Goal: Task Accomplishment & Management: Use online tool/utility

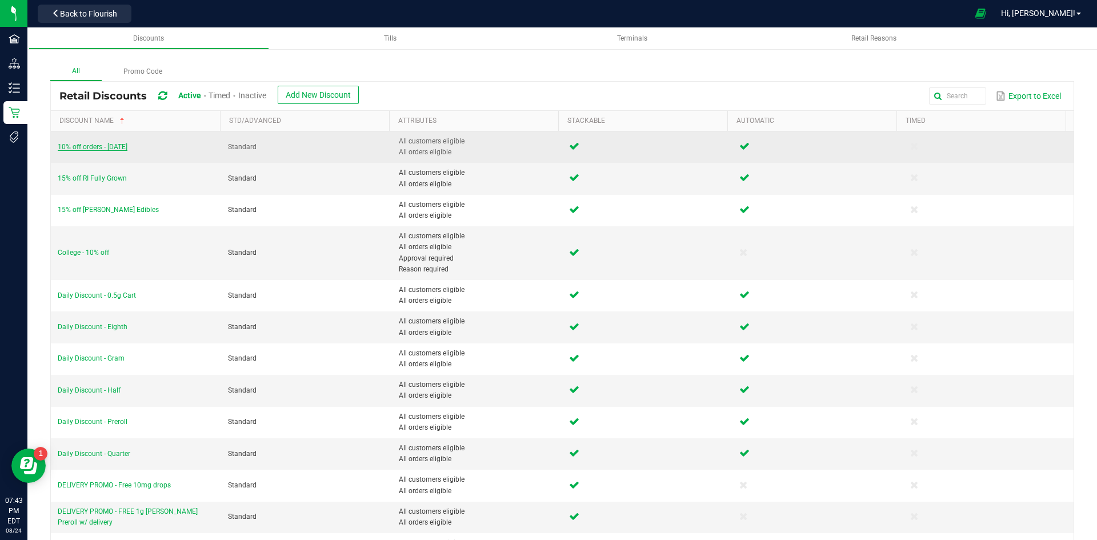
click at [114, 146] on span "10% off orders - [DATE]" at bounding box center [93, 147] width 70 height 8
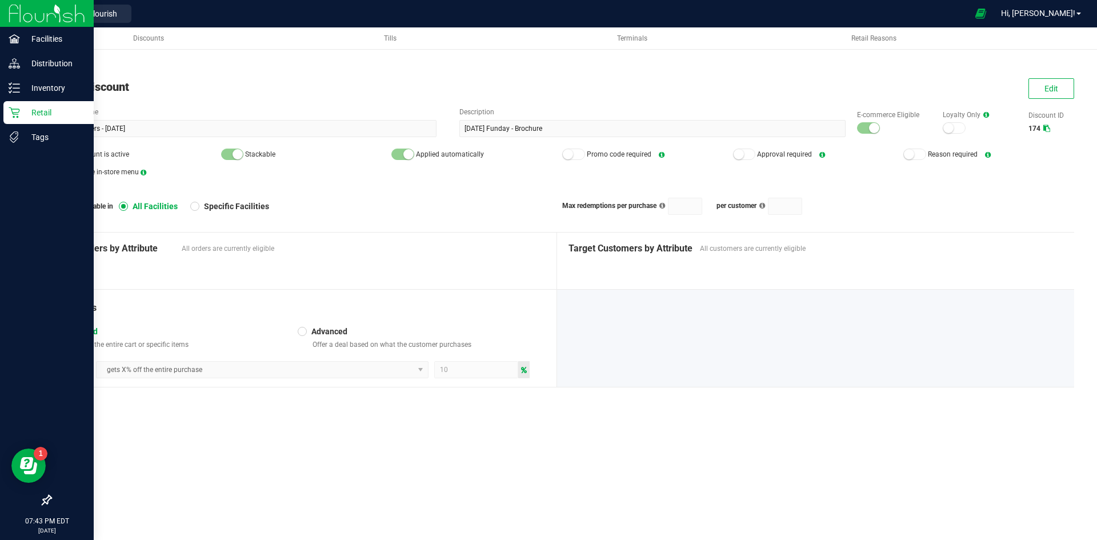
click at [26, 111] on p "Retail" at bounding box center [54, 113] width 69 height 14
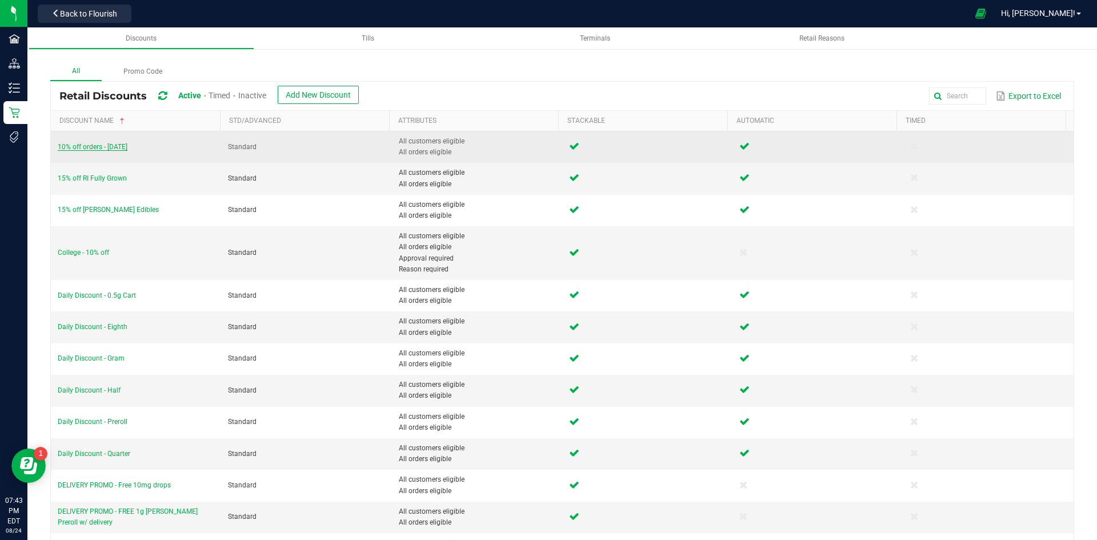
click at [113, 149] on span "10% off orders - Sunday" at bounding box center [93, 147] width 70 height 8
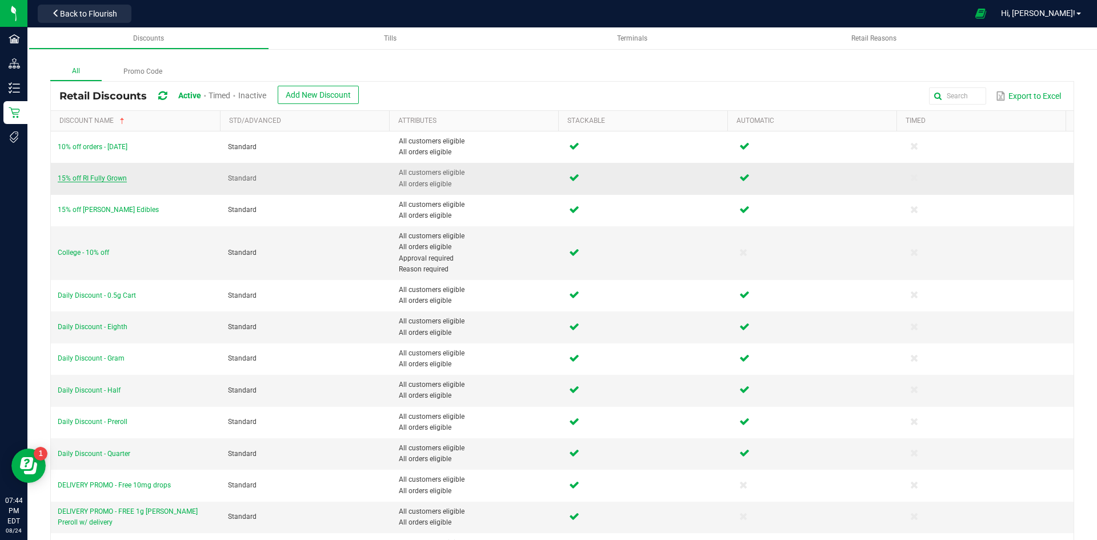
click at [103, 179] on span "15% off RI Fully Grown" at bounding box center [92, 178] width 69 height 8
click at [102, 388] on span "Daily Discount - Half" at bounding box center [89, 390] width 63 height 8
click at [118, 455] on span "Daily Discount - Quarter" at bounding box center [94, 453] width 73 height 8
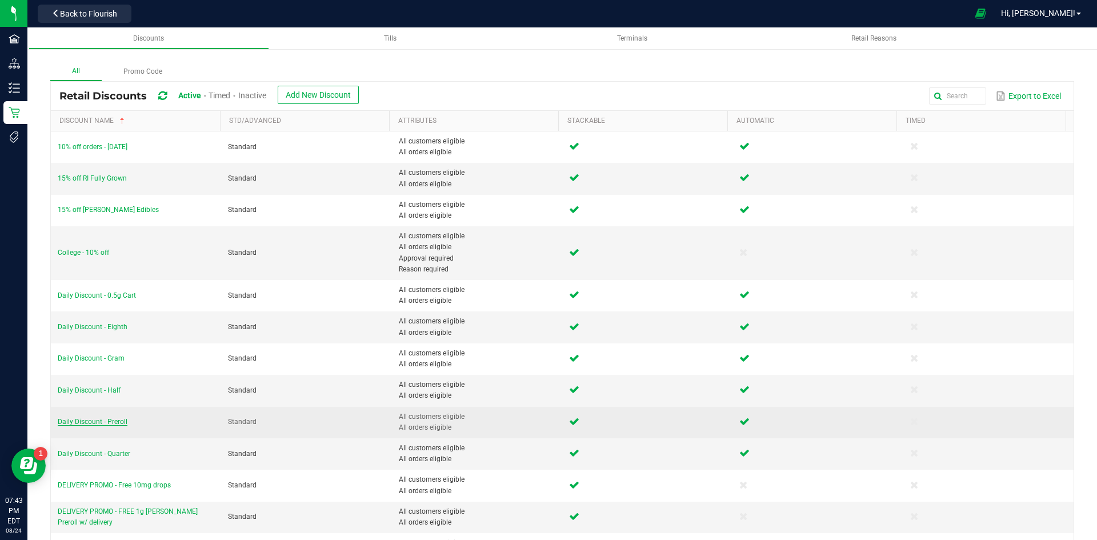
click at [116, 421] on span "Daily Discount - Preroll" at bounding box center [93, 421] width 70 height 8
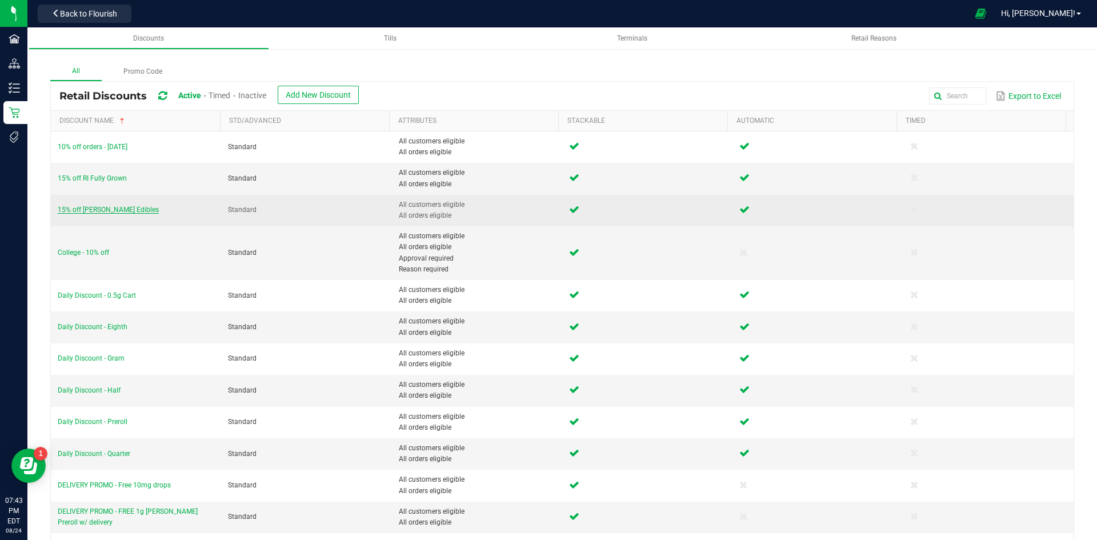
click at [95, 208] on span "15% off Slater Edibles" at bounding box center [108, 210] width 101 height 8
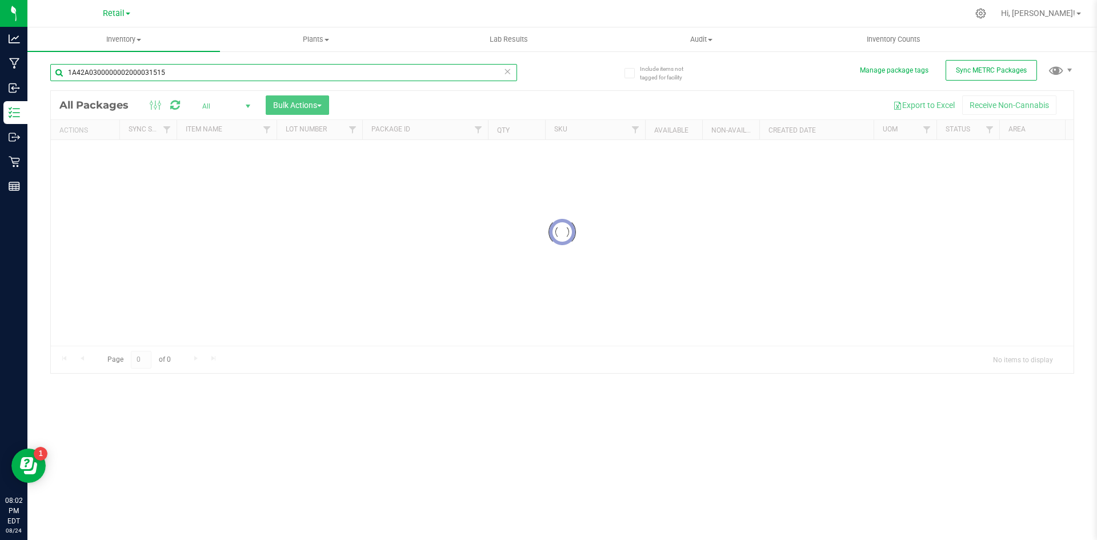
click at [382, 73] on input "1A42A0300000002000031515" at bounding box center [283, 72] width 467 height 17
click at [382, 73] on div "Inventory All packages All inventory Waste log Create inventory Plants All plan…" at bounding box center [561, 283] width 1069 height 512
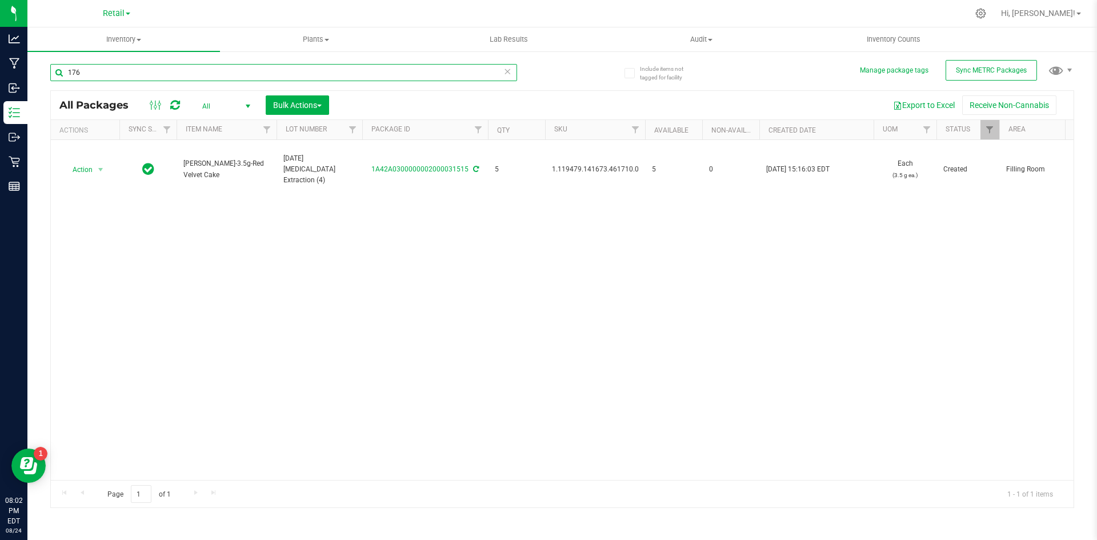
type input "1762"
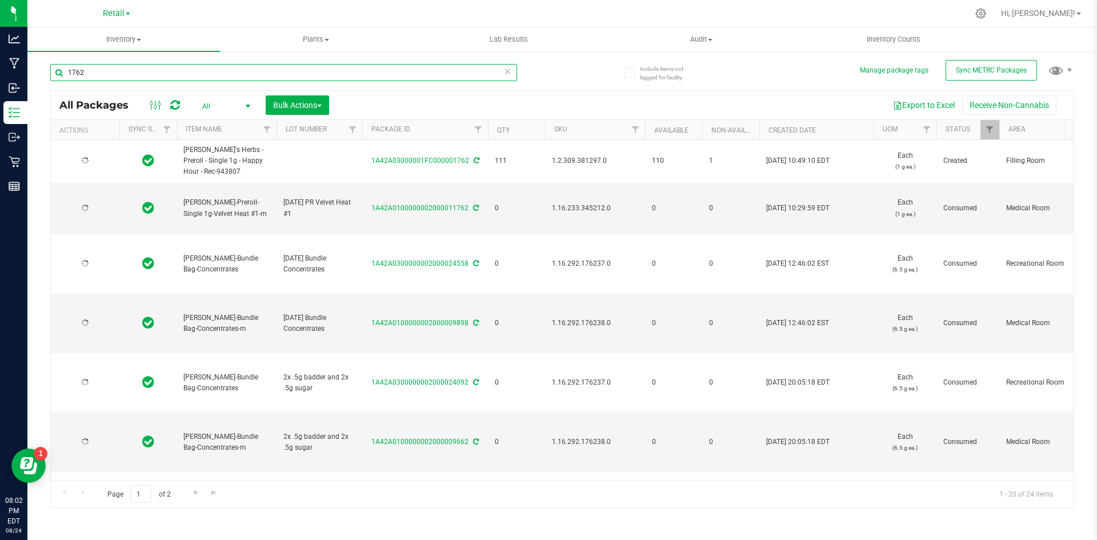
type input "2024-09-20"
type input "2024-10-24"
type input "2024-08-30"
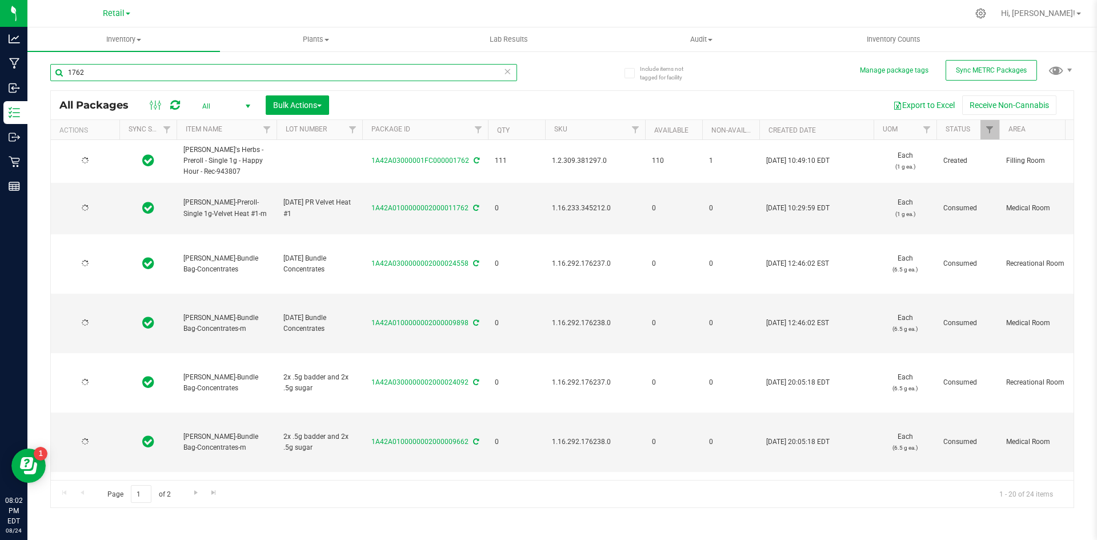
type input "2024-10-30"
type input "2024-04-05"
type input "2024-06-05"
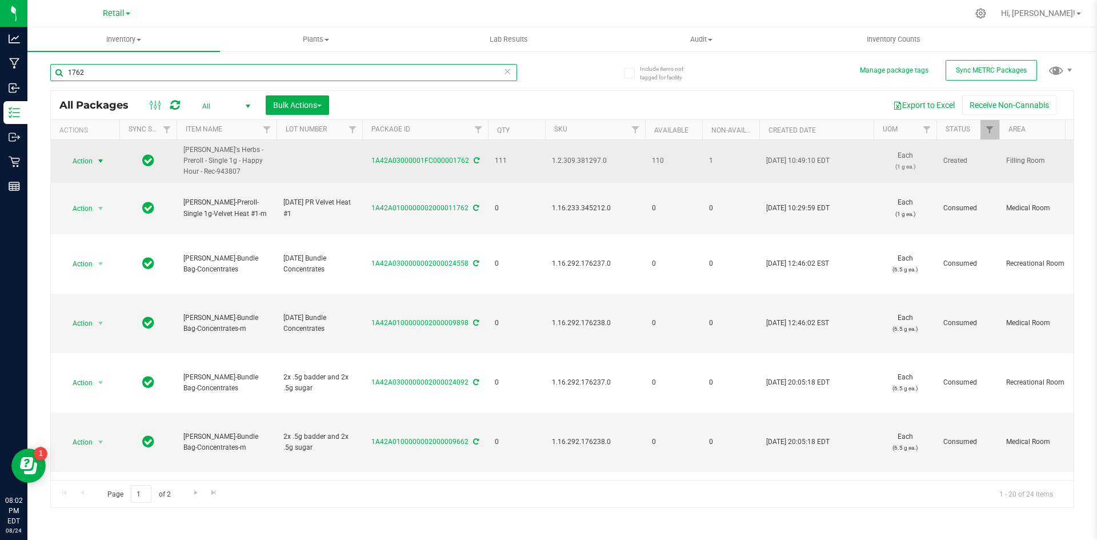
type input "1762"
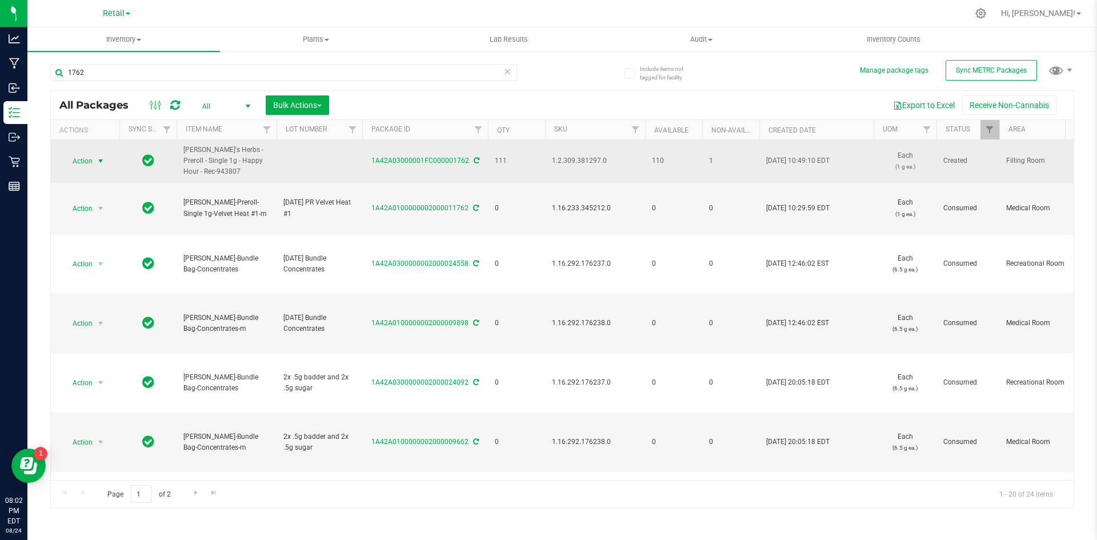
click at [82, 162] on span "Action" at bounding box center [77, 161] width 31 height 16
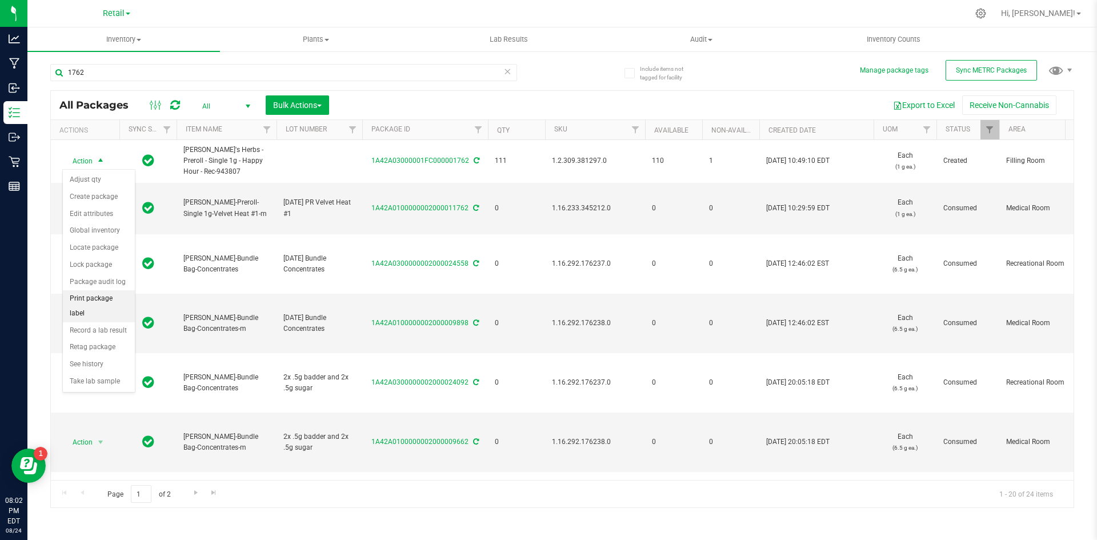
click at [113, 301] on li "Print package label" at bounding box center [99, 305] width 72 height 31
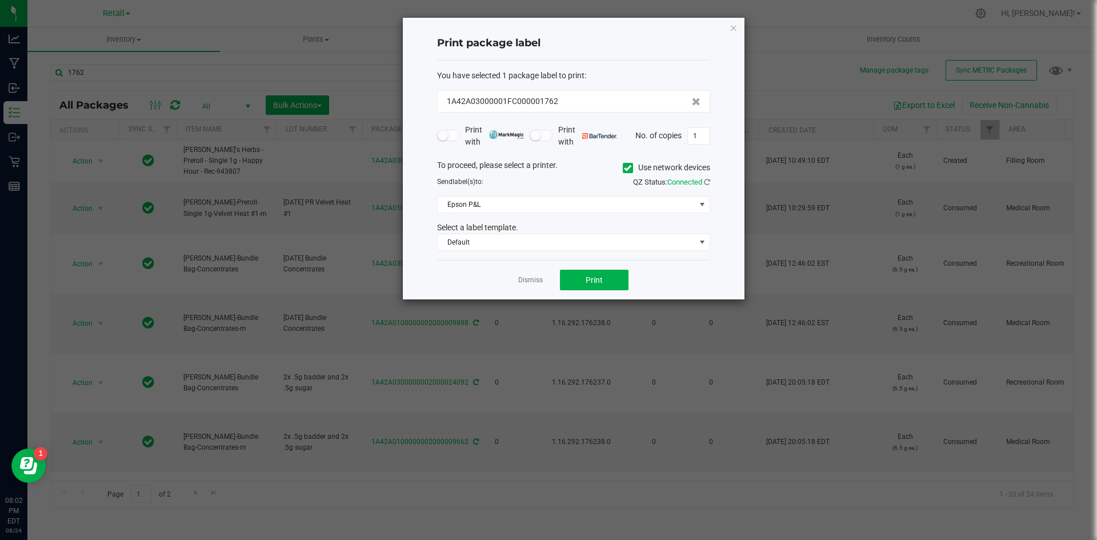
click at [640, 166] on label "Use network devices" at bounding box center [666, 168] width 87 height 12
click at [0, 0] on input "Use network devices" at bounding box center [0, 0] width 0 height 0
click at [598, 206] on span at bounding box center [566, 204] width 258 height 16
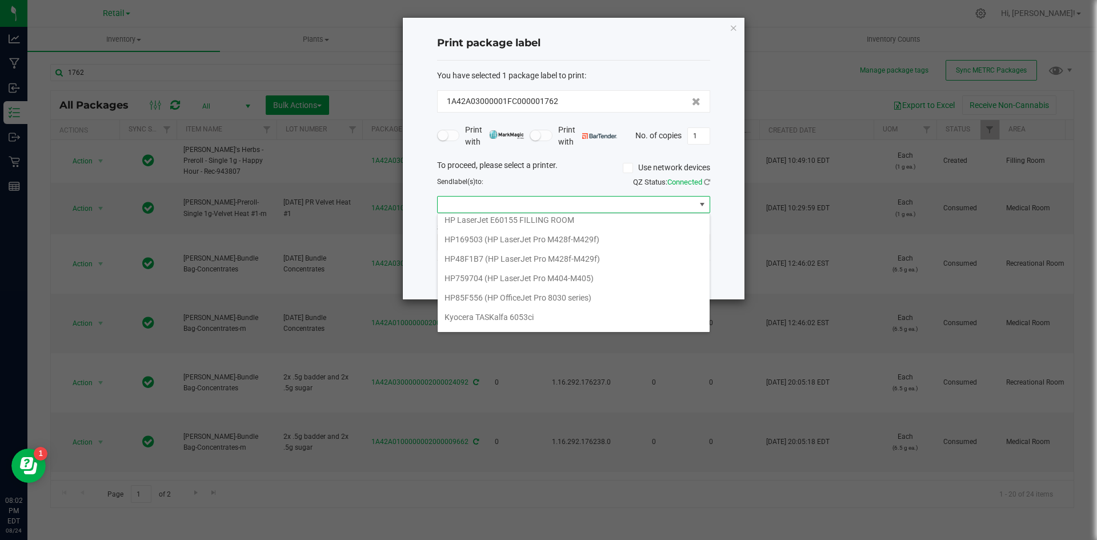
scroll to position [332, 0]
click at [511, 296] on GK420d "ZDesigner GK420d" at bounding box center [573, 300] width 272 height 19
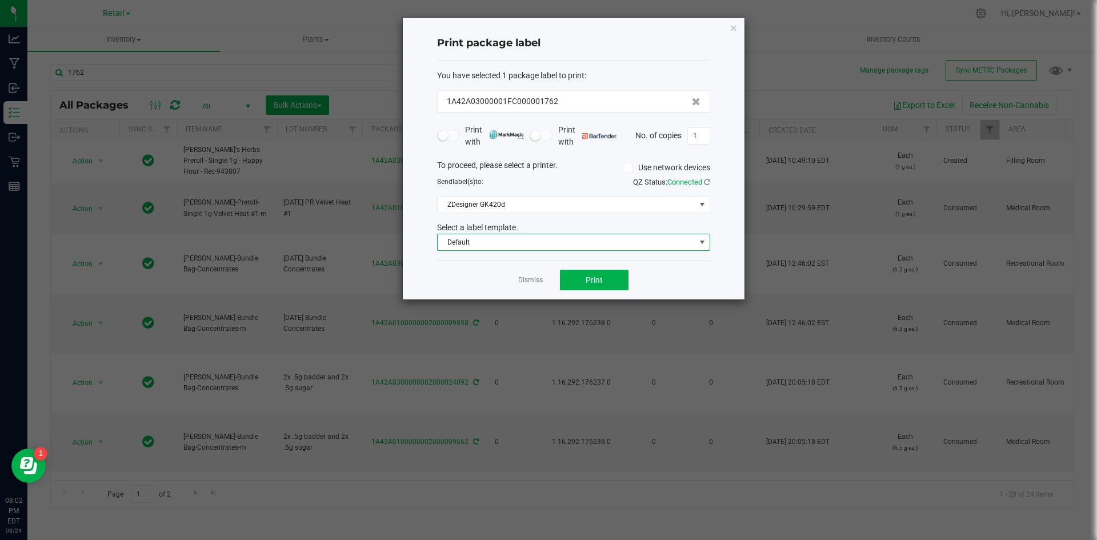
click at [540, 247] on span "Default" at bounding box center [566, 242] width 258 height 16
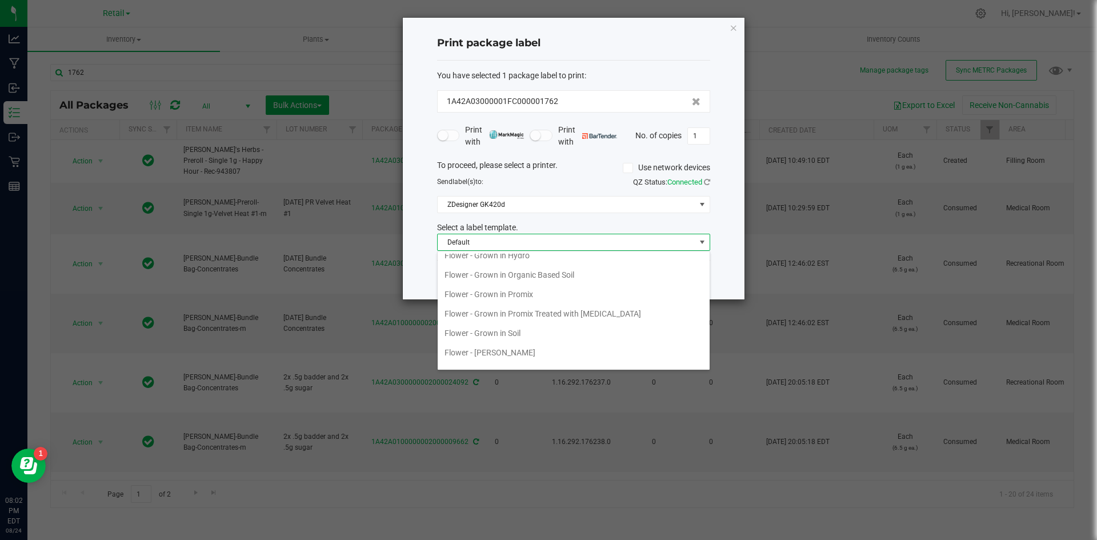
scroll to position [228, 0]
click at [541, 270] on li "New Barcode Only Template" at bounding box center [573, 267] width 272 height 19
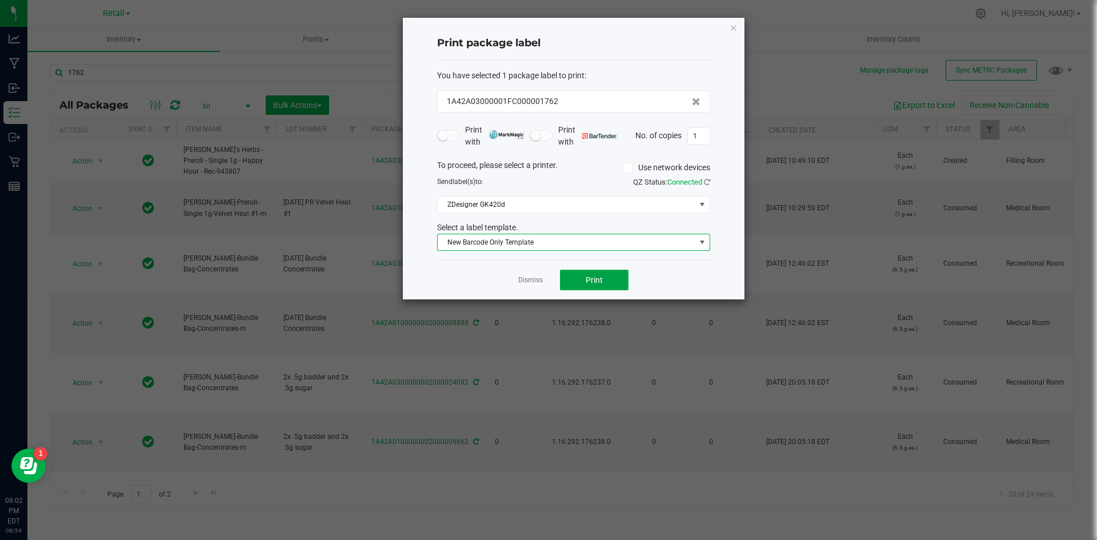
click at [596, 279] on span "Print" at bounding box center [593, 279] width 17 height 9
click at [521, 277] on link "Dismiss" at bounding box center [530, 280] width 25 height 10
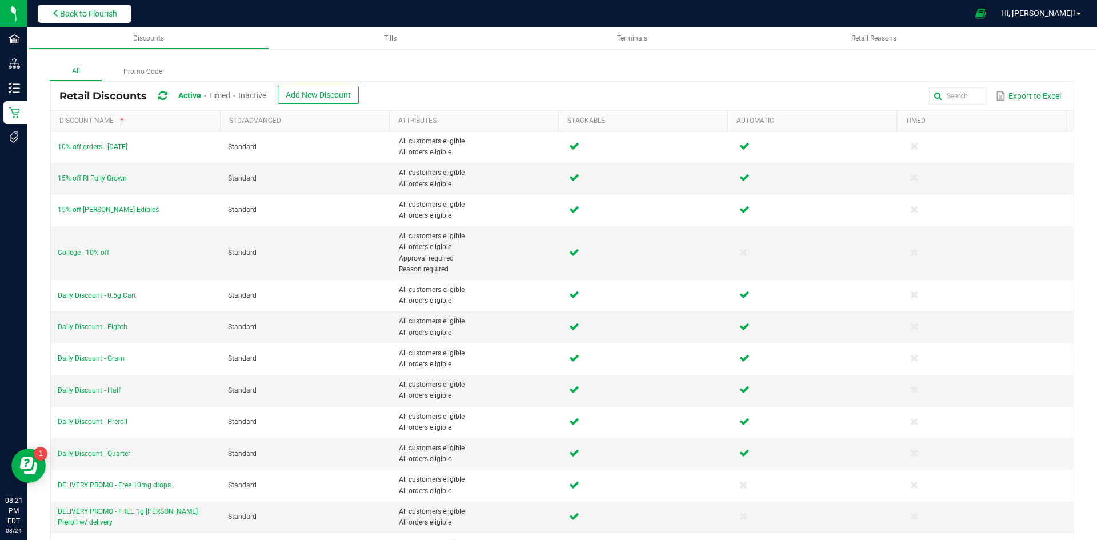
click at [103, 15] on span "Back to Flourish" at bounding box center [88, 13] width 57 height 9
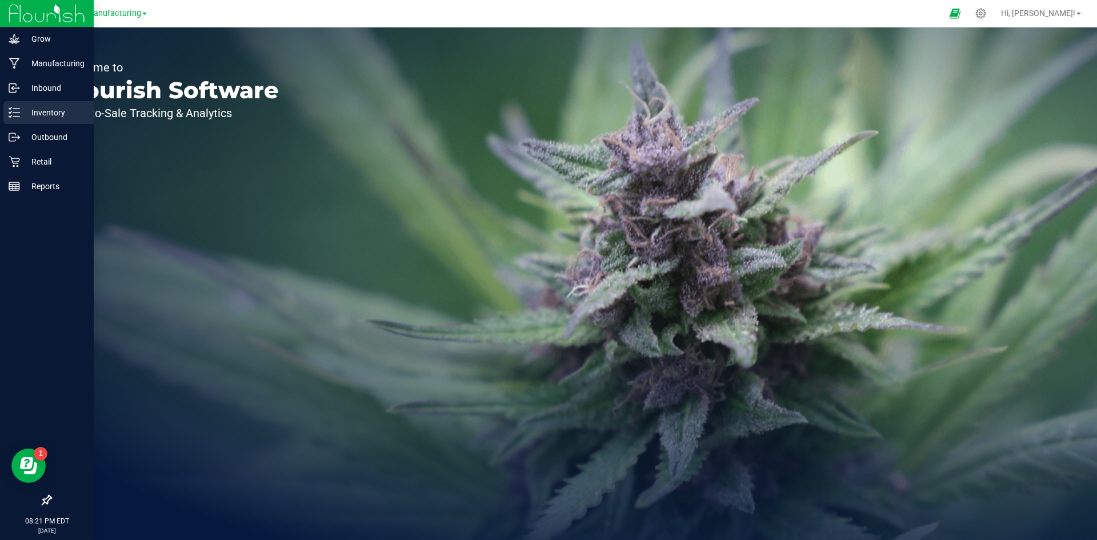
click at [38, 120] on div "Inventory" at bounding box center [48, 112] width 90 height 23
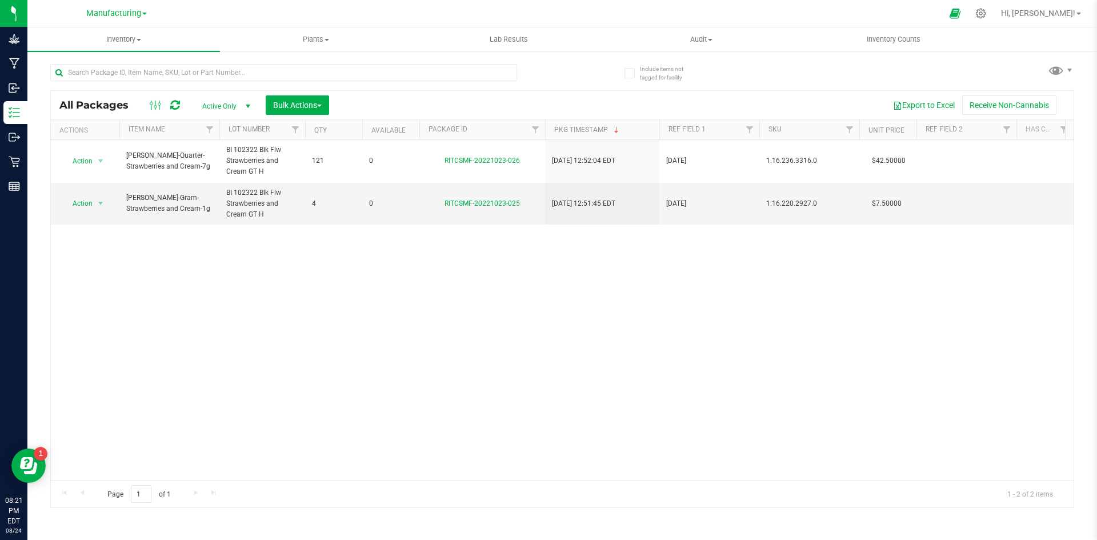
click at [121, 19] on div "Manufacturing" at bounding box center [116, 13] width 61 height 14
click at [123, 14] on span "Manufacturing" at bounding box center [113, 14] width 55 height 10
click at [113, 75] on link "Retail" at bounding box center [116, 70] width 167 height 15
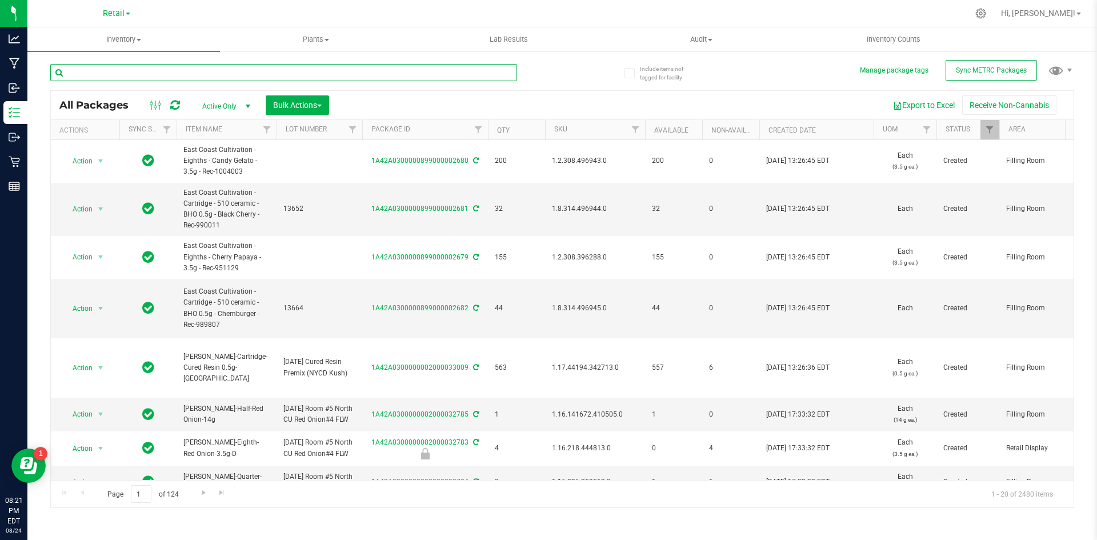
paste input "1.16.220.2905.0"
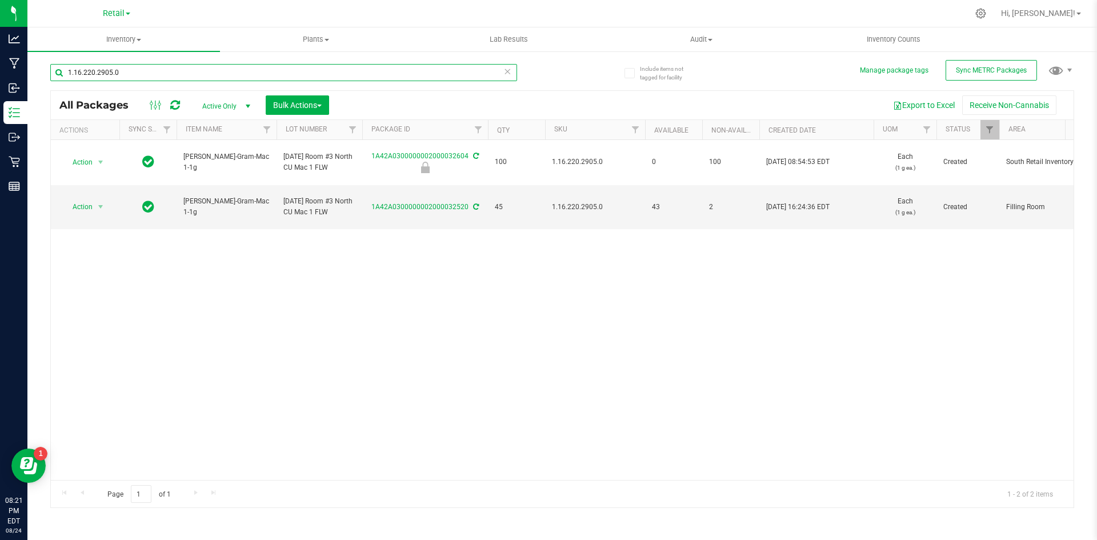
type input "1.16.220.2905.0"
click at [147, 81] on input "1.16.220.2905.0" at bounding box center [283, 72] width 467 height 17
paste input "18.262"
type input "1.16.218.2625.0"
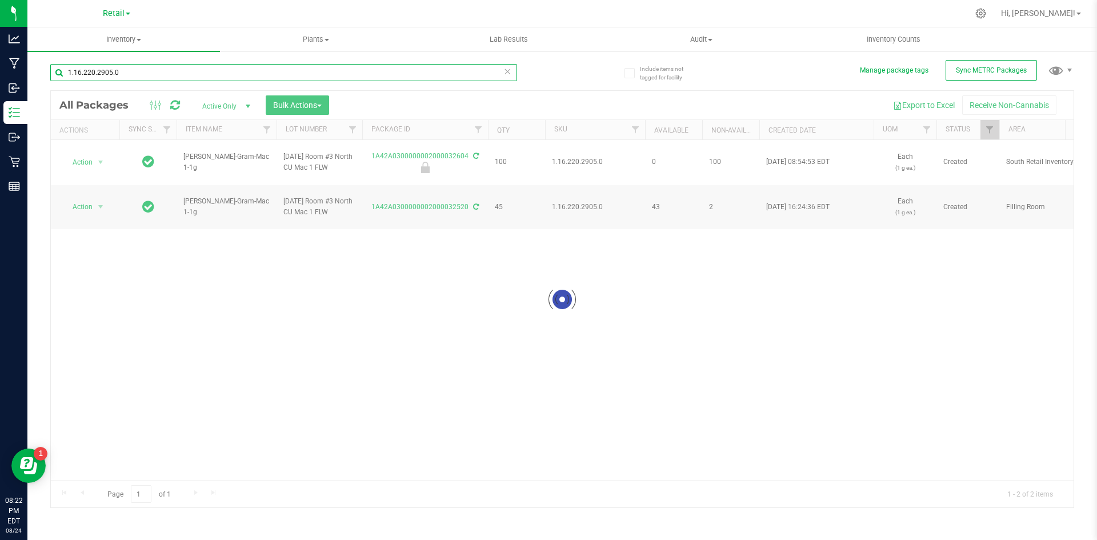
click at [167, 67] on input "1.16.220.2905.0" at bounding box center [283, 72] width 467 height 17
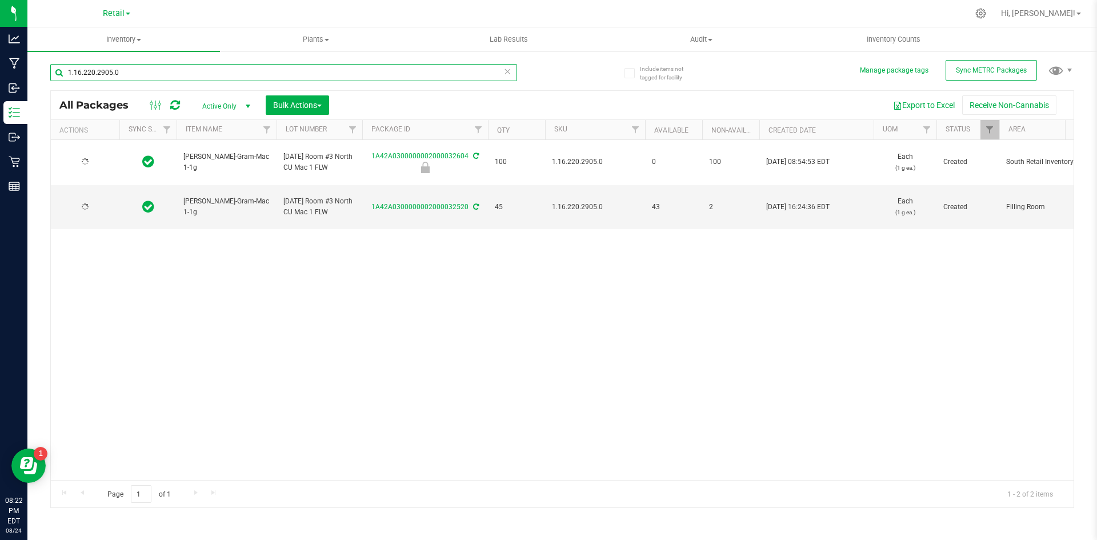
click at [167, 67] on input "1.16.220.2905.0" at bounding box center [283, 72] width 467 height 17
paste input "18.262"
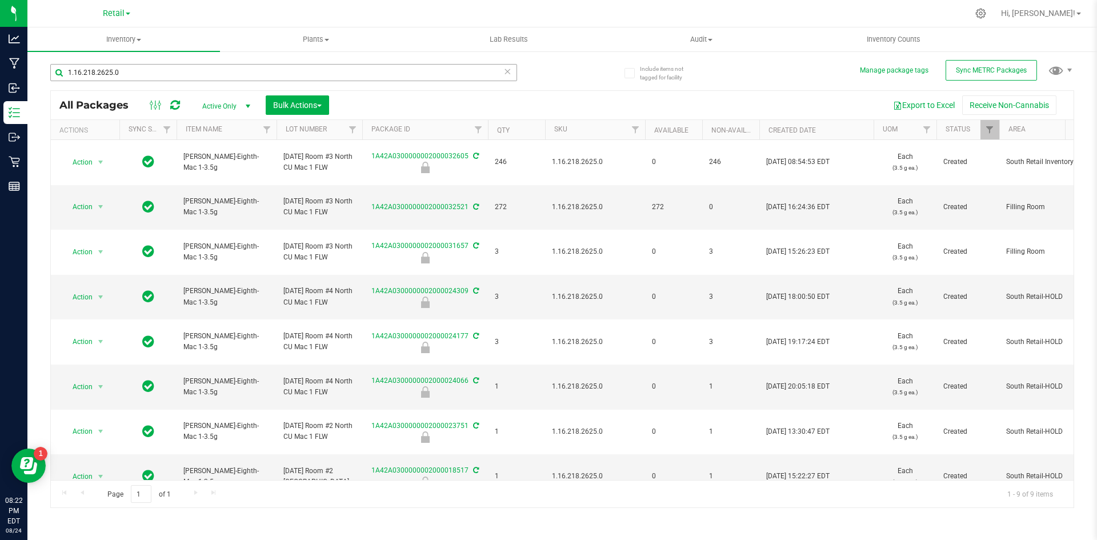
click at [229, 82] on div "1.16.218.2625.0" at bounding box center [283, 77] width 467 height 26
click at [231, 69] on input "1.16.218.2625.0" at bounding box center [283, 72] width 467 height 17
click at [105, 66] on input "1.16.218.2625.0" at bounding box center [283, 72] width 467 height 17
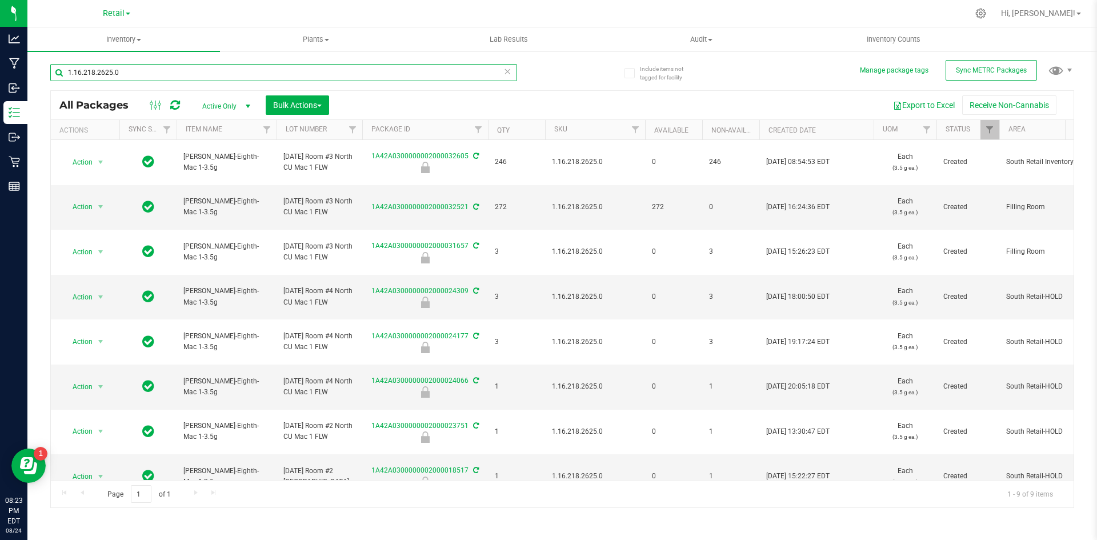
paste input "7.44194.63257"
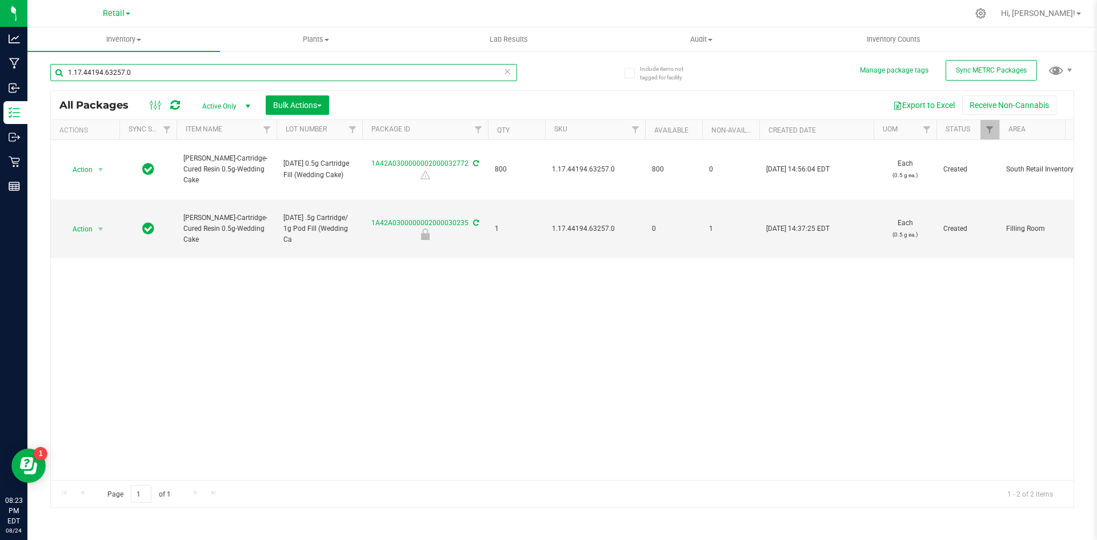
type input "1.17.44194.63257.0"
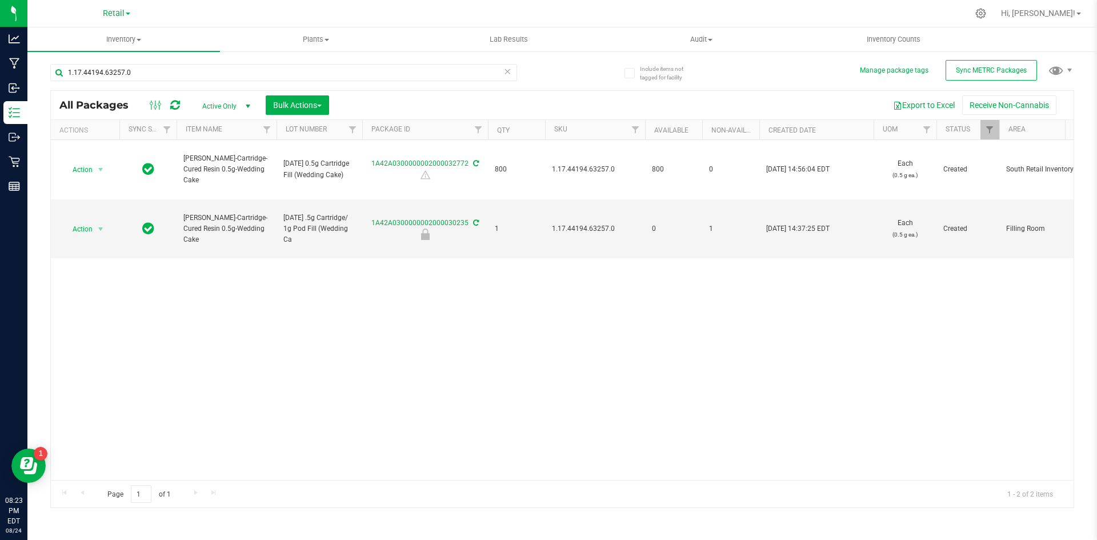
click at [669, 370] on div "Action Action Adjust qty Create package Edit attributes Global inventory Locate…" at bounding box center [562, 310] width 1022 height 340
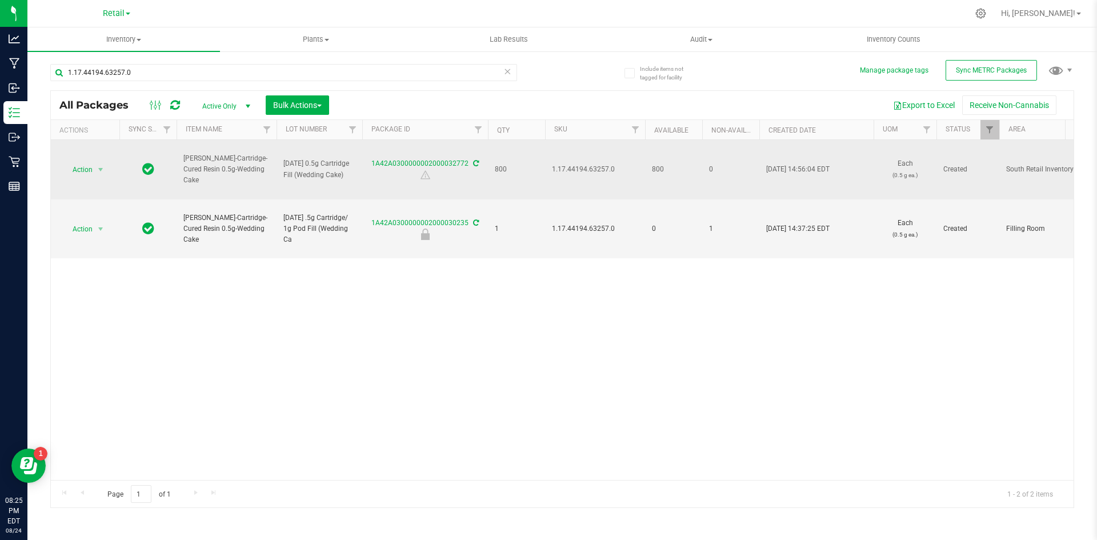
click at [580, 174] on span "1.17.44194.63257.0" at bounding box center [595, 169] width 86 height 11
copy span "1.17.44194.63257.0"
